Goal: Task Accomplishment & Management: Manage account settings

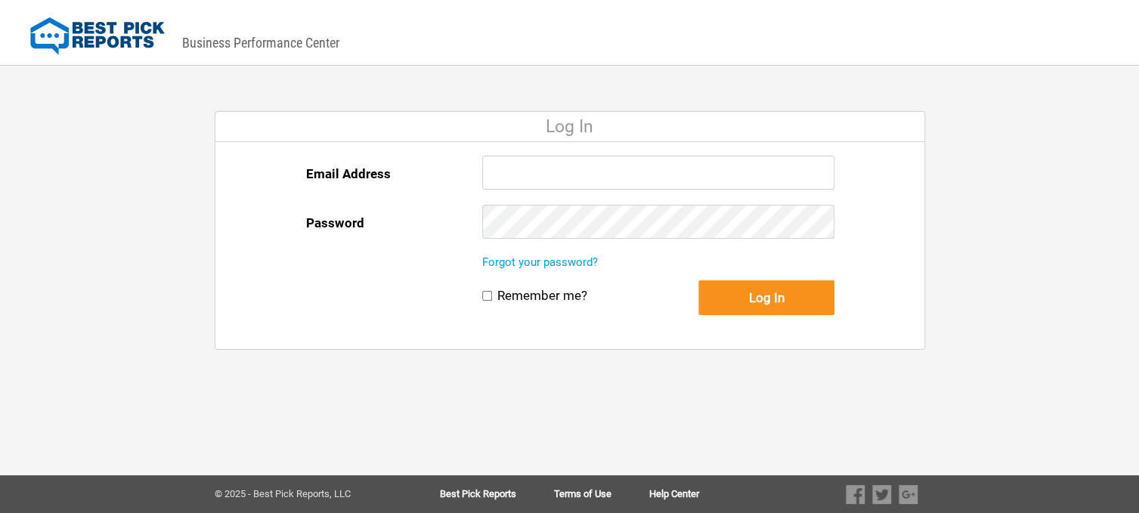
click at [552, 163] on input "Email Address" at bounding box center [658, 173] width 353 height 34
click at [545, 166] on input "Email Address" at bounding box center [658, 173] width 353 height 34
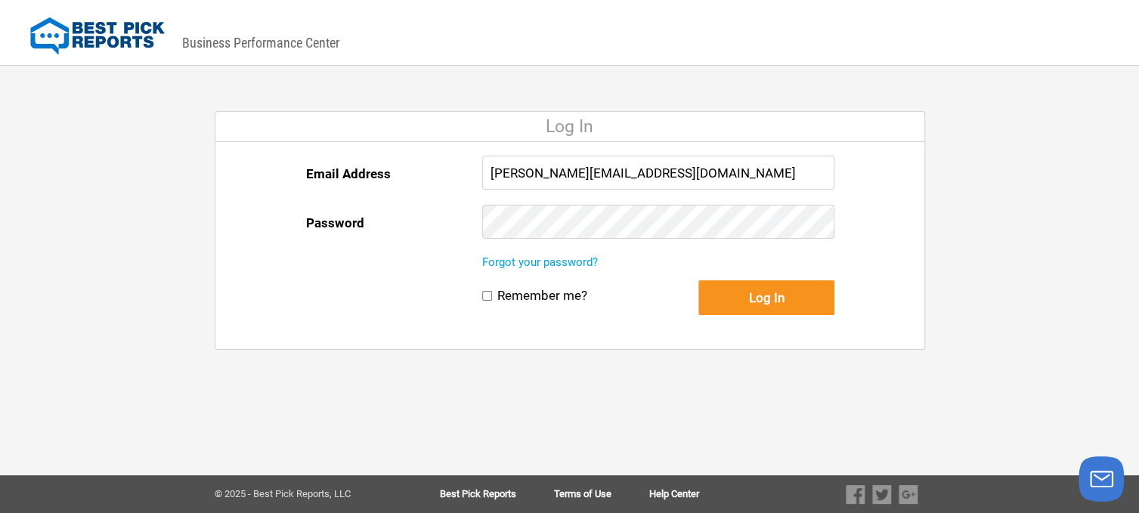
type input "[PERSON_NAME][EMAIL_ADDRESS][DOMAIN_NAME]"
click at [738, 290] on button "Log In" at bounding box center [767, 297] width 136 height 35
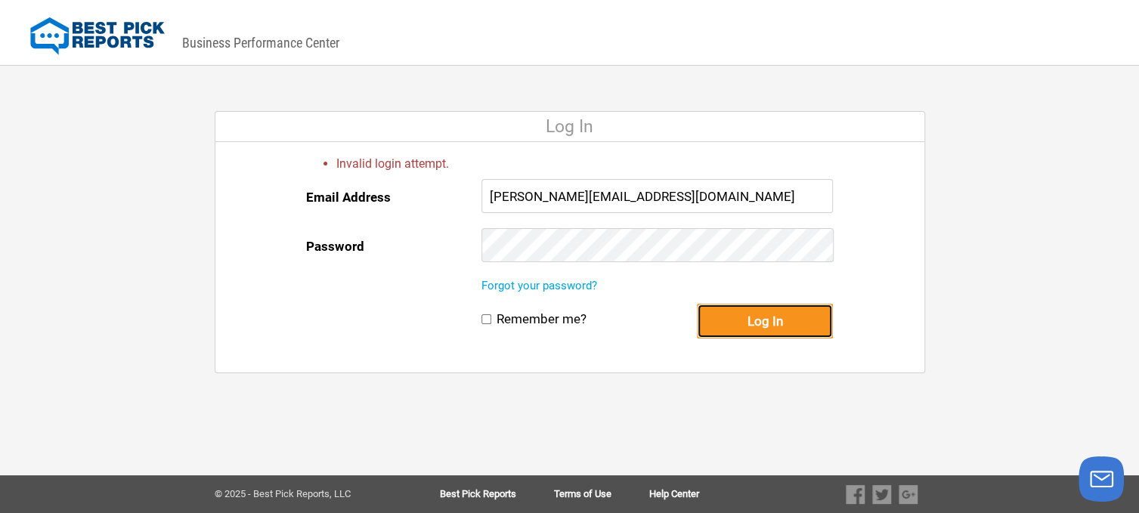
click at [745, 318] on button "Log In" at bounding box center [765, 321] width 136 height 35
click at [753, 321] on button "Log In" at bounding box center [765, 321] width 136 height 35
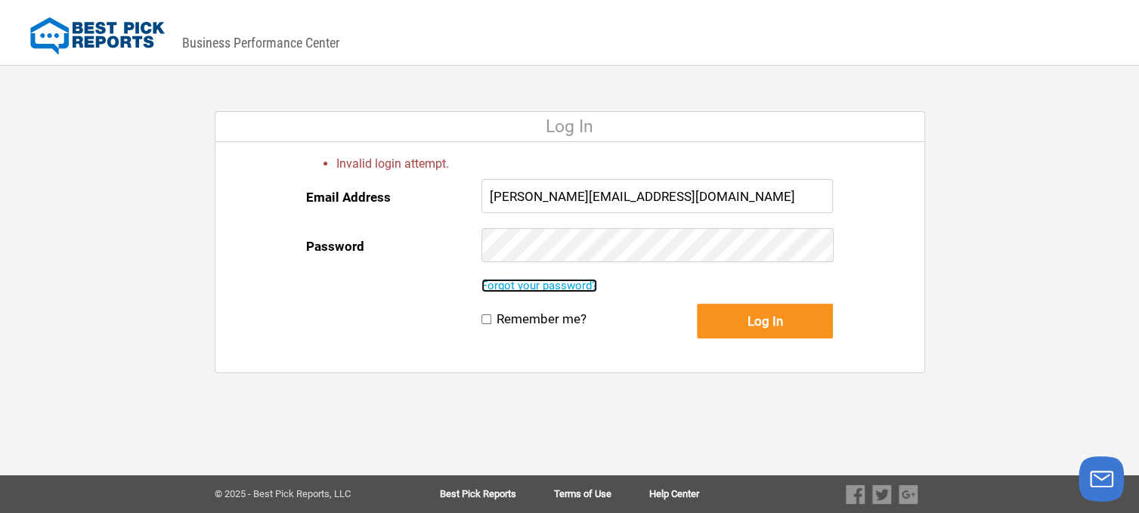
click at [569, 281] on link "Forgot your password?" at bounding box center [540, 286] width 116 height 14
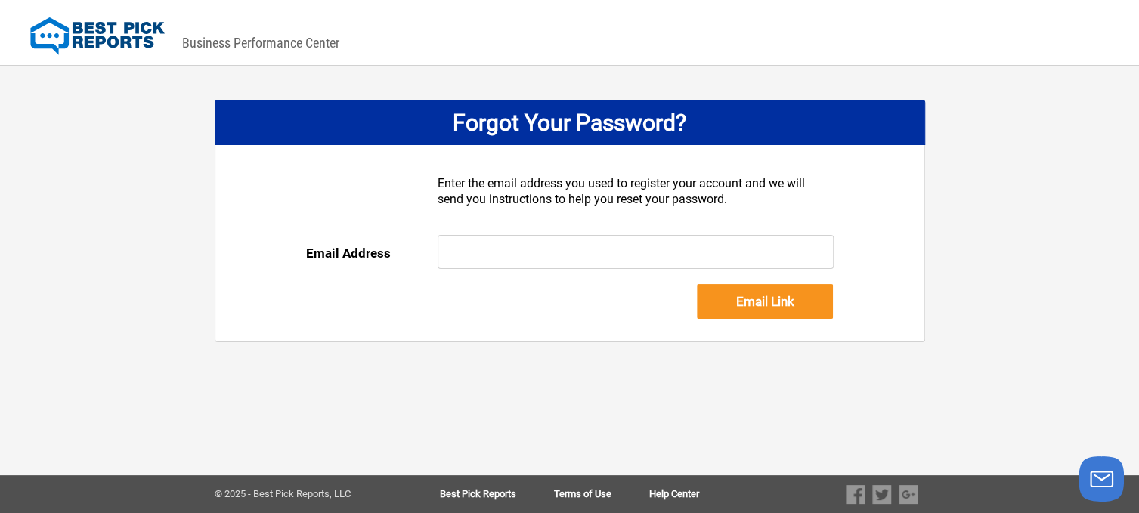
click at [551, 255] on input "text" at bounding box center [636, 252] width 396 height 34
type input "[PERSON_NAME][EMAIL_ADDRESS][DOMAIN_NAME]"
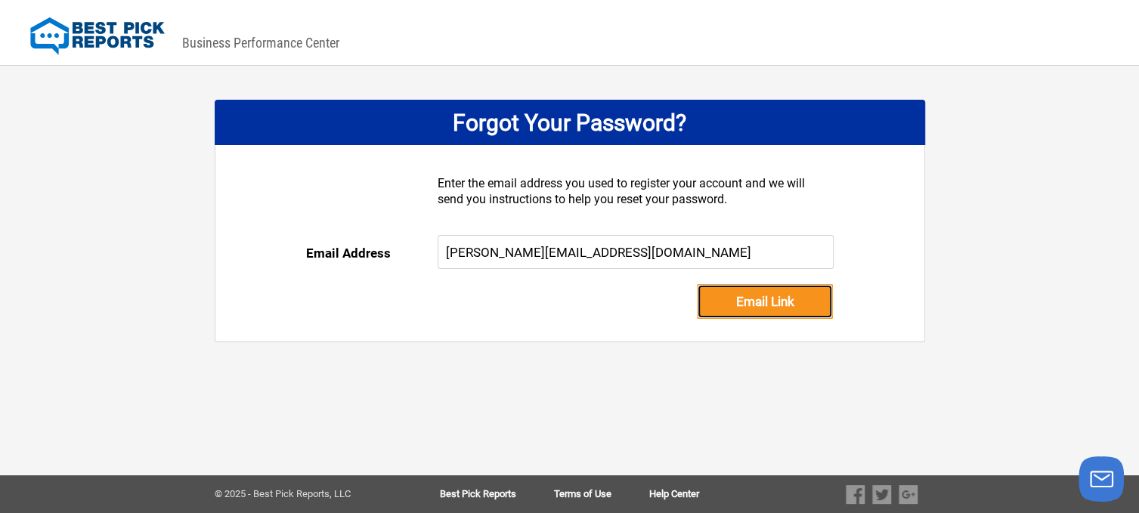
click at [795, 302] on input "Email Link" at bounding box center [765, 301] width 136 height 35
